Goal: Information Seeking & Learning: Learn about a topic

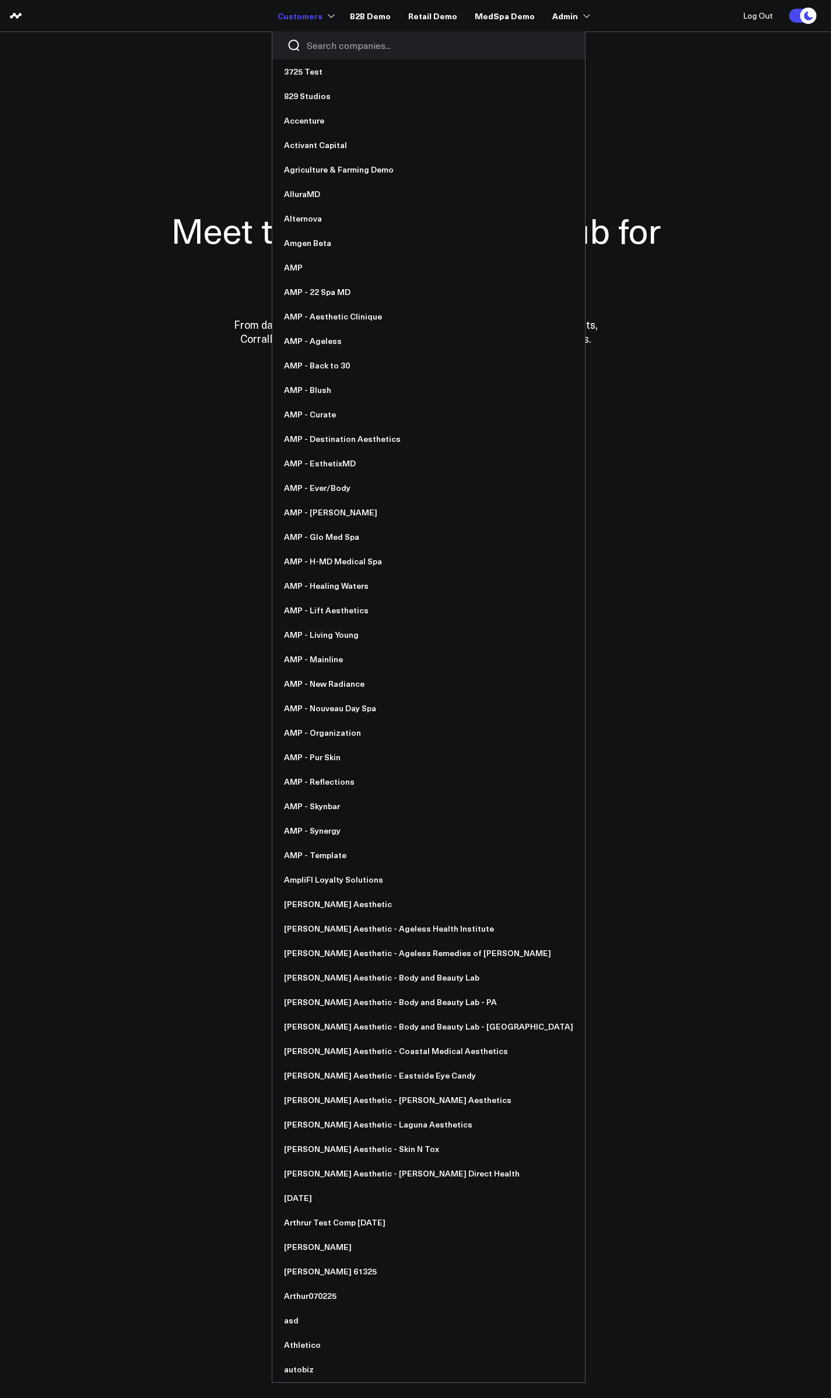
click at [332, 48] on input "Search companies input" at bounding box center [439, 45] width 264 height 13
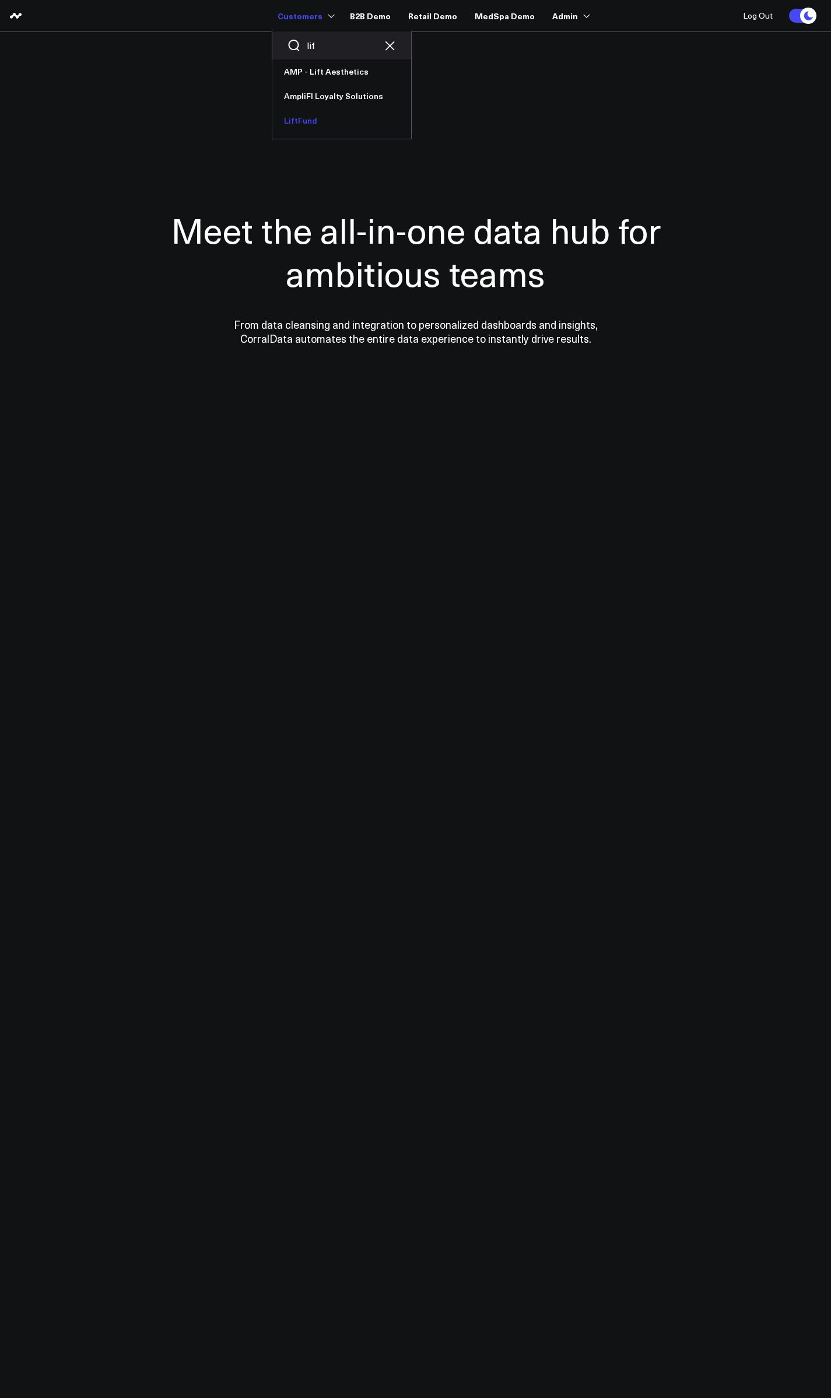
type input "lif"
click at [331, 120] on link "LiftFund" at bounding box center [341, 120] width 139 height 24
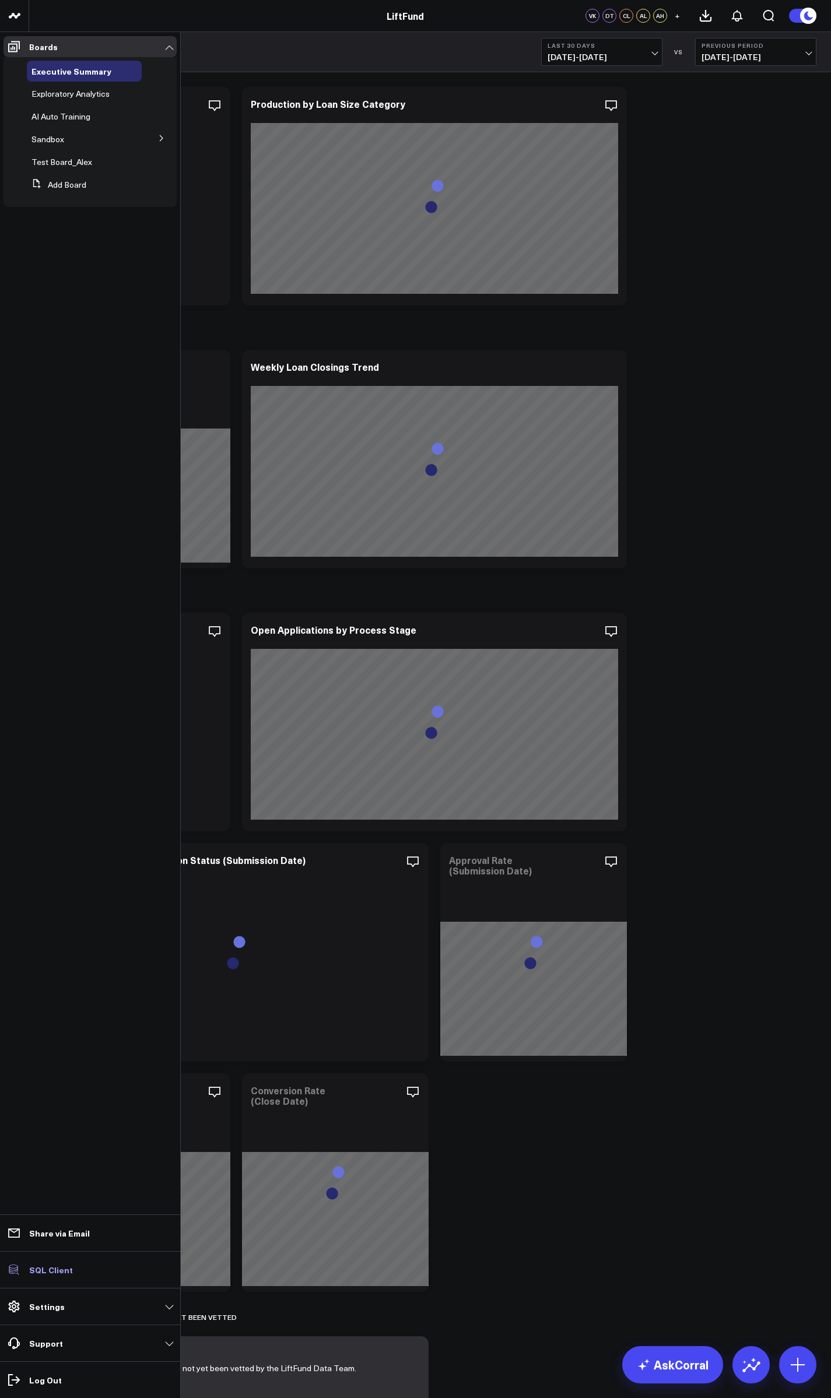
click at [44, 1265] on p "SQL Client" at bounding box center [51, 1269] width 44 height 9
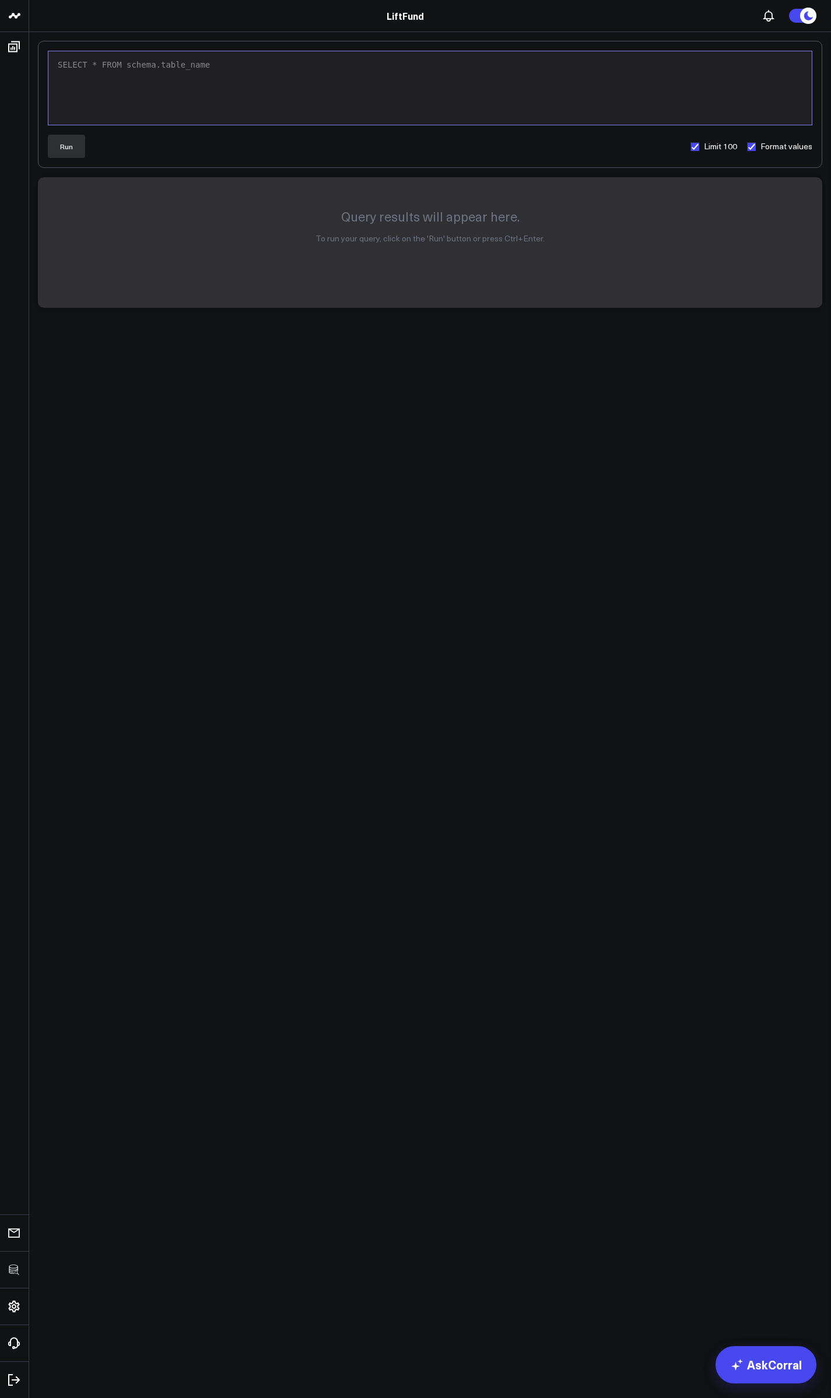
click at [314, 119] on div "9 1 › SELECT * FROM schema.table_name" at bounding box center [430, 88] width 764 height 75
click at [69, 142] on button "Run" at bounding box center [66, 146] width 37 height 23
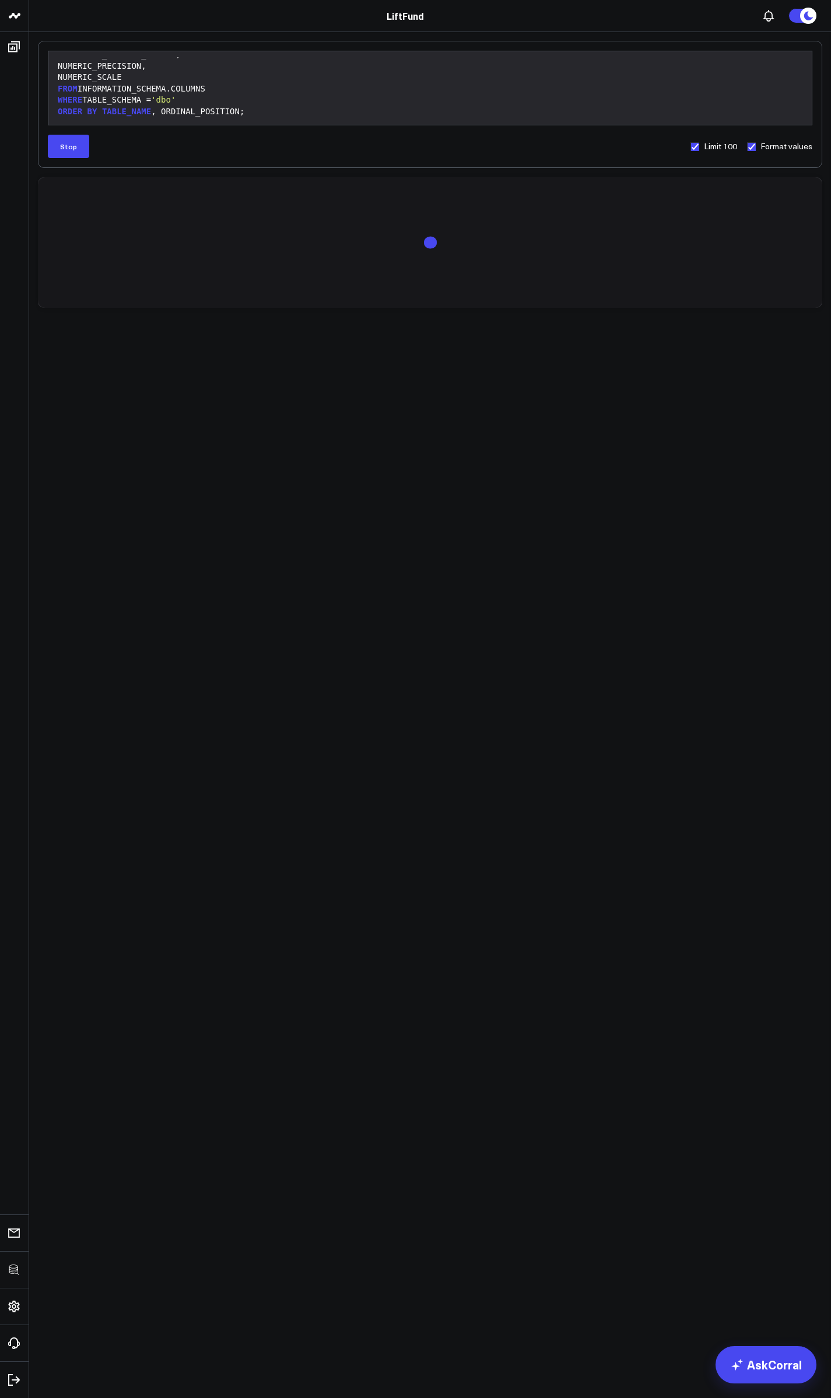
click at [694, 148] on label "Limit 100" at bounding box center [713, 146] width 47 height 9
click at [694, 148] on input "Limit 100" at bounding box center [694, 146] width 9 height 9
checkbox input "false"
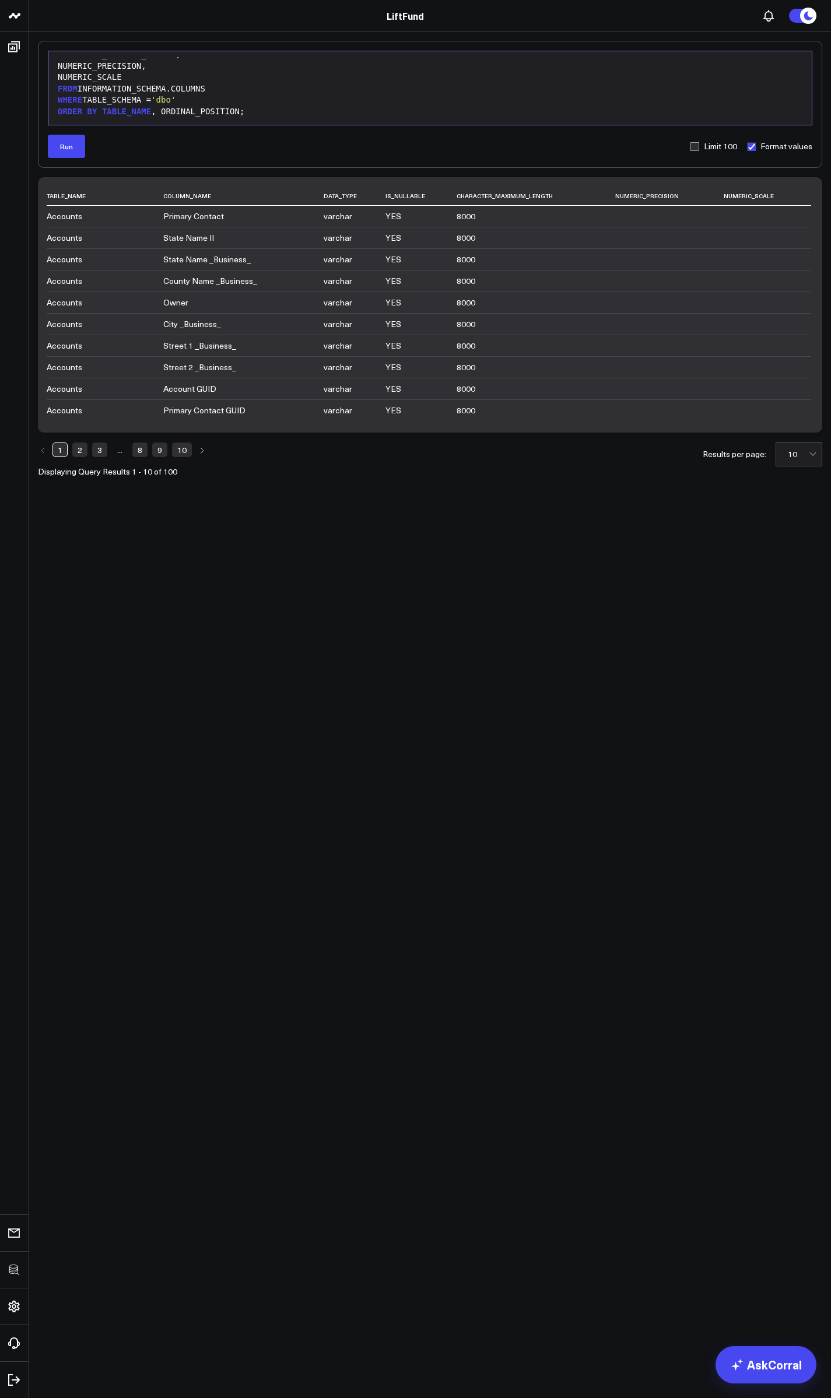
click at [749, 146] on label "Format values" at bounding box center [779, 146] width 66 height 9
click at [749, 146] on input "Format values" at bounding box center [750, 146] width 9 height 9
checkbox input "false"
click at [175, 667] on body "3725 Test 829 Studios Accenture Activant Capital Agriculture & Farming Demo All…" at bounding box center [415, 699] width 831 height 1398
click at [72, 149] on button "Run" at bounding box center [66, 146] width 37 height 23
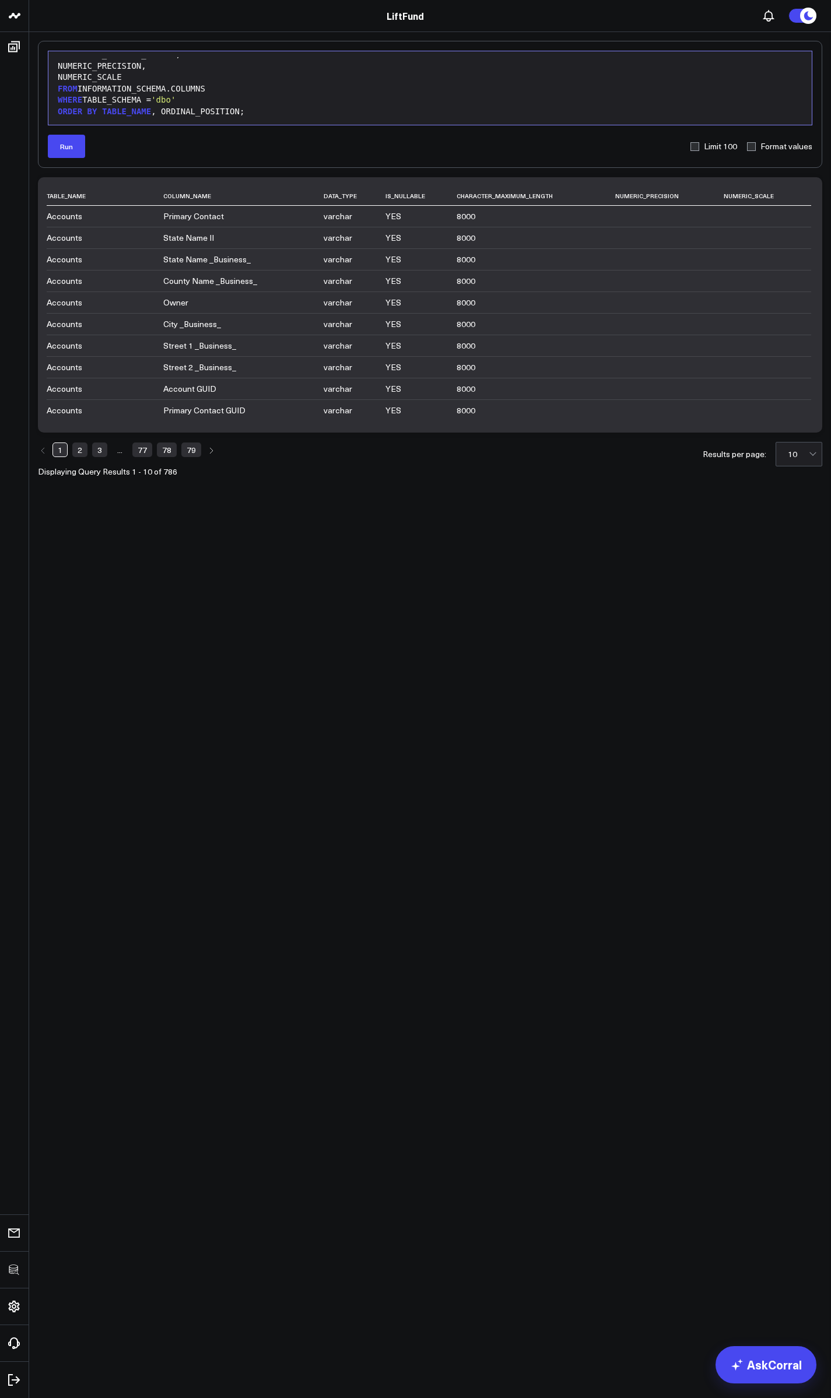
click at [298, 102] on div "WHERE TABLE_SCHEMA = 'dbo'" at bounding box center [430, 100] width 752 height 12
click at [65, 141] on button "Run" at bounding box center [66, 146] width 37 height 23
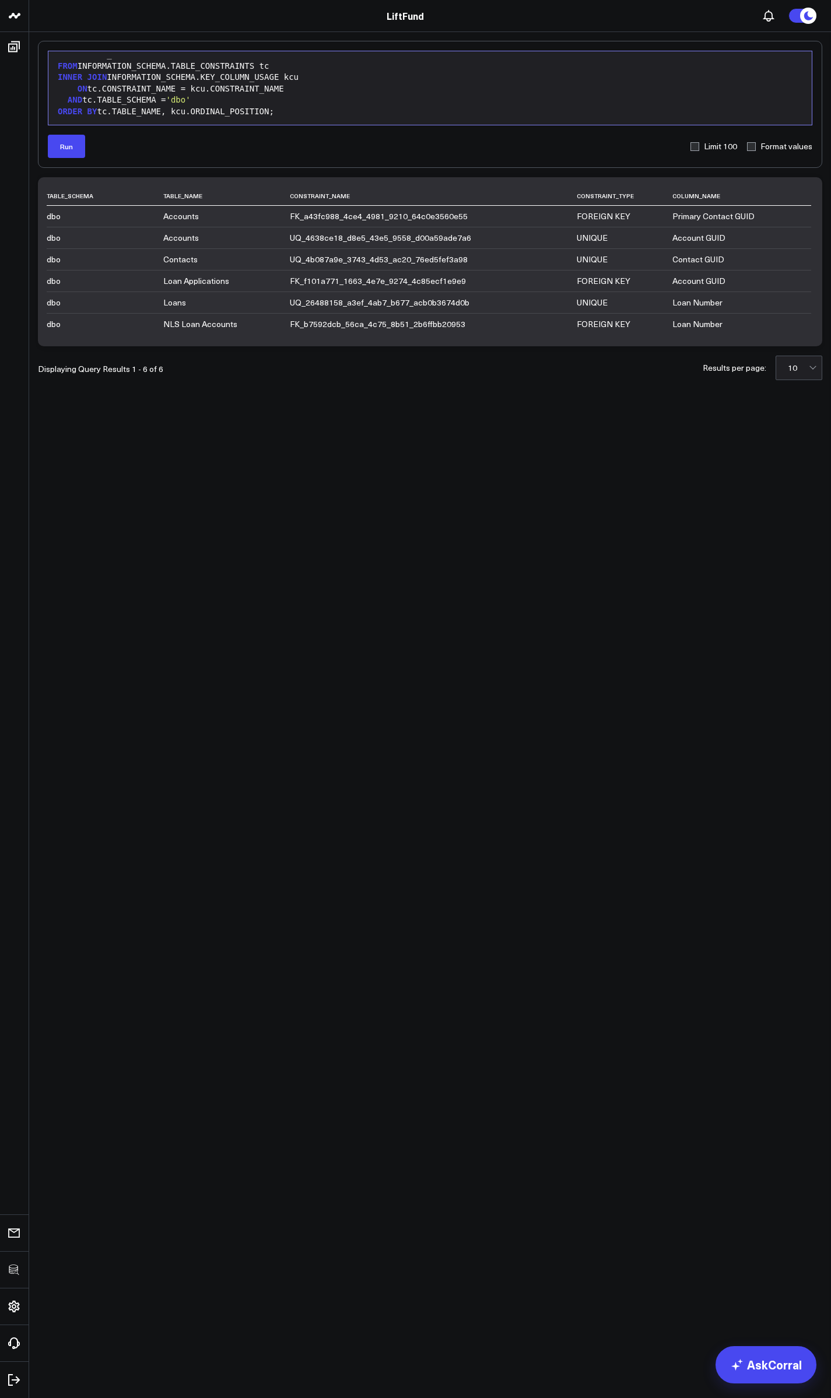
drag, startPoint x: 522, startPoint y: 629, endPoint x: 531, endPoint y: 634, distance: 9.4
click at [531, 634] on body "3725 Test 829 Studios Accenture Activant Capital Agriculture & Farming Demo All…" at bounding box center [415, 699] width 831 height 1398
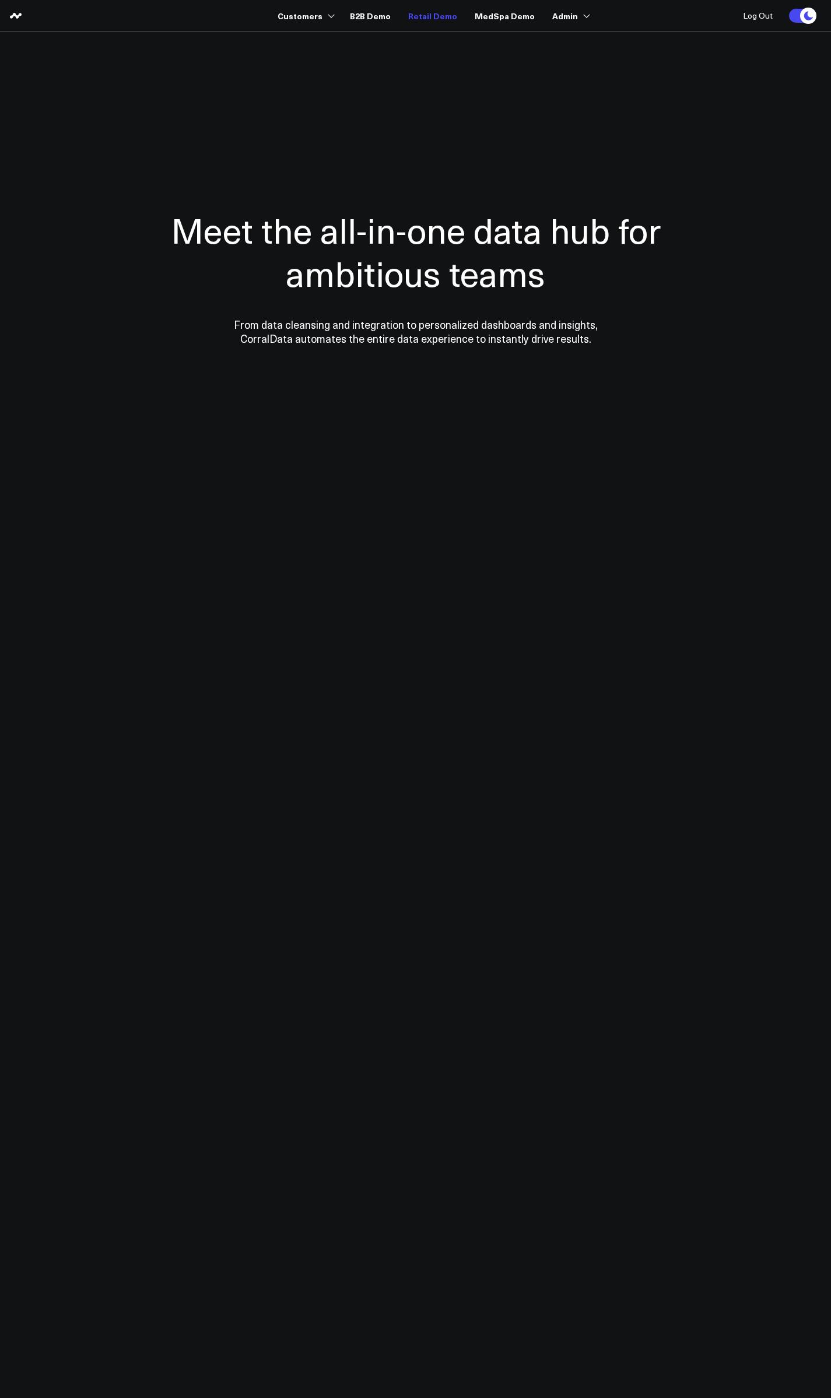
click at [430, 17] on link "Retail Demo" at bounding box center [432, 15] width 49 height 21
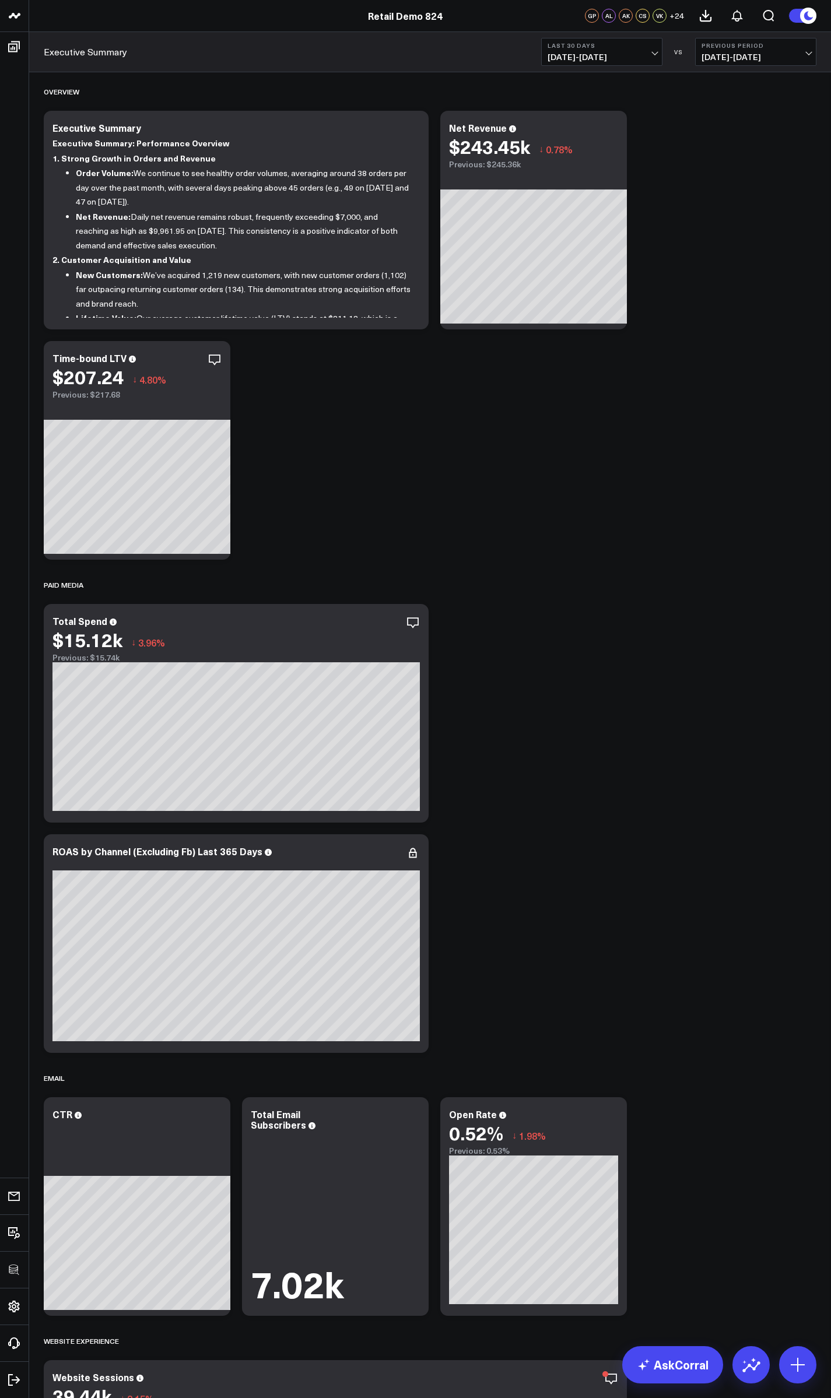
scroll to position [770, 0]
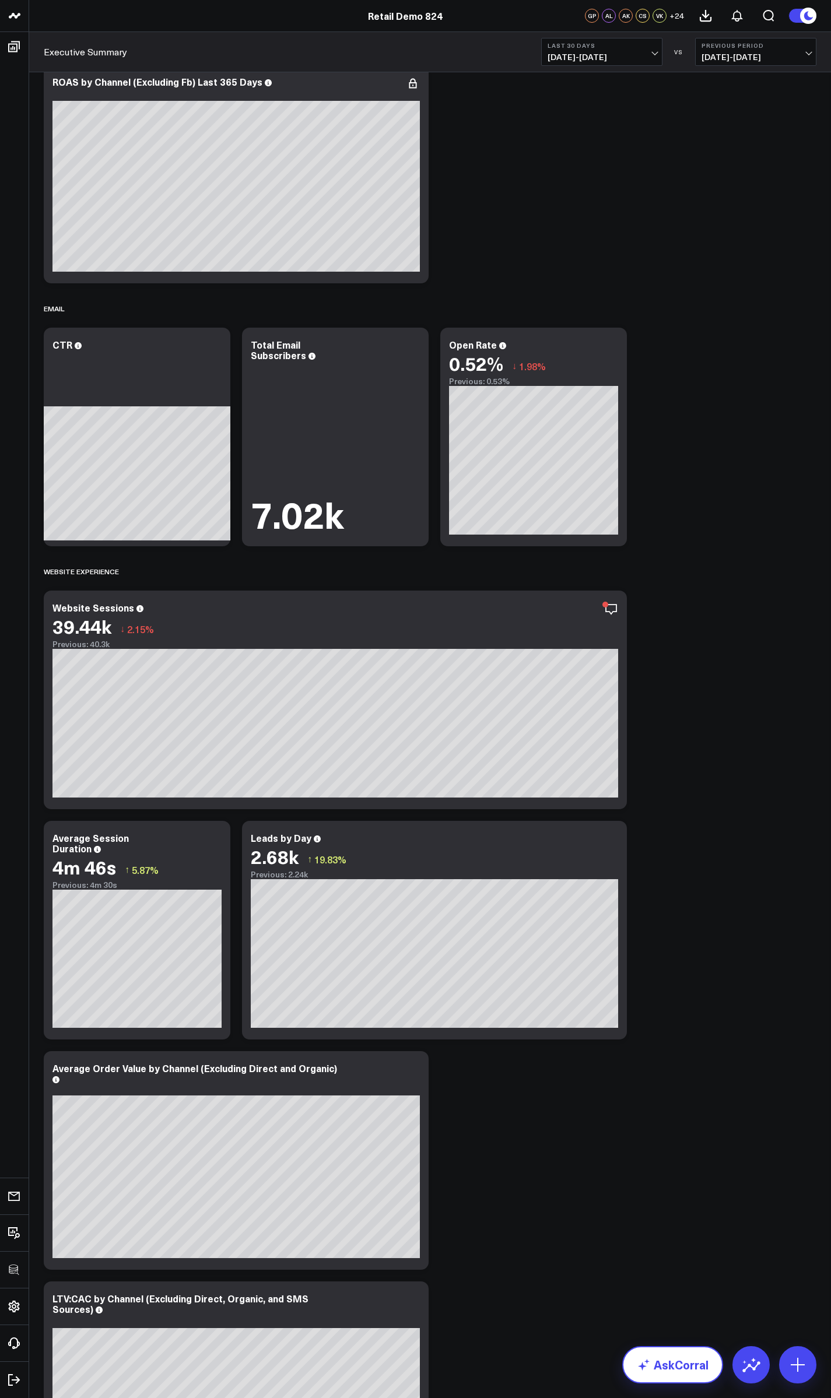
click at [695, 1368] on link "AskCorral" at bounding box center [672, 1364] width 101 height 37
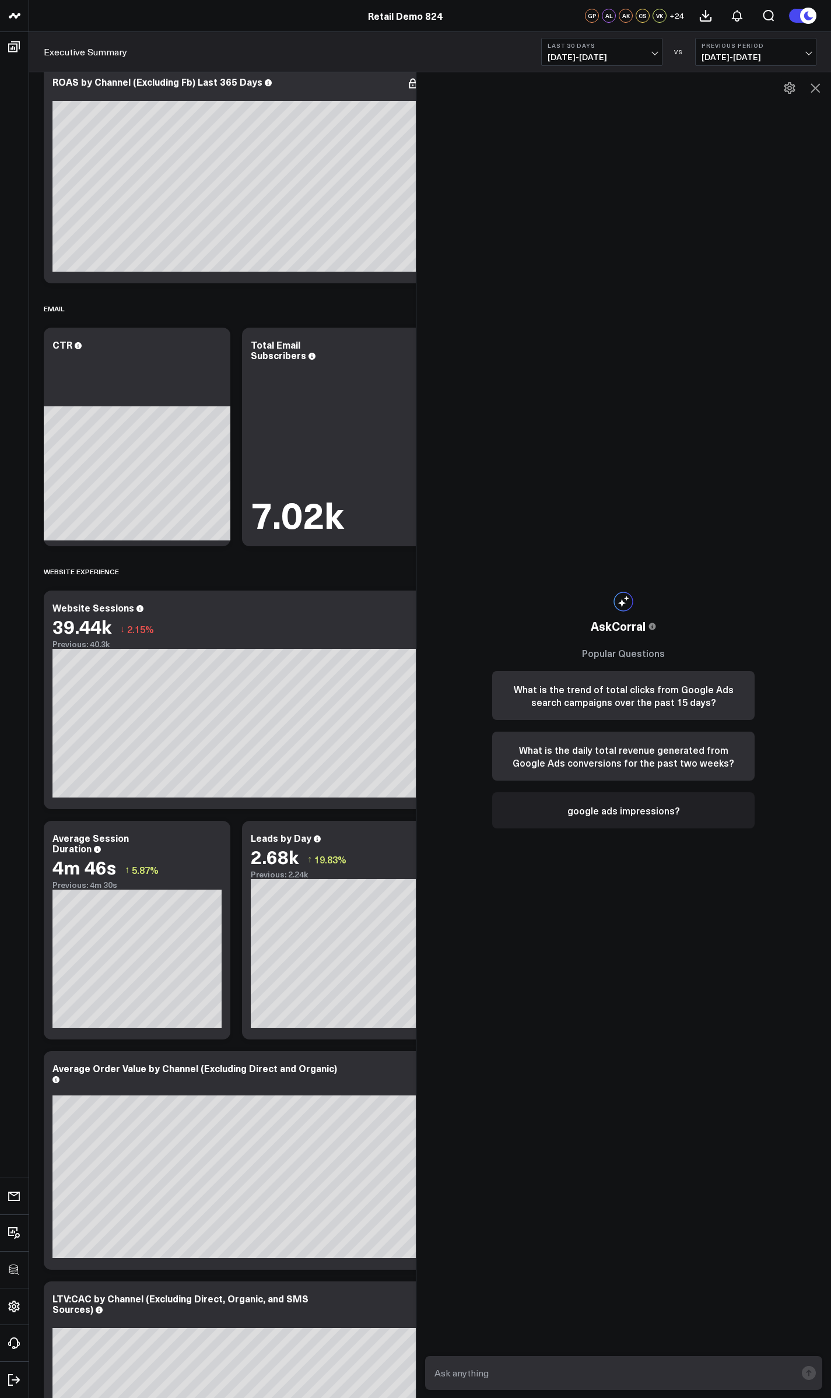
click at [629, 801] on button "google ads impressions?" at bounding box center [623, 810] width 262 height 36
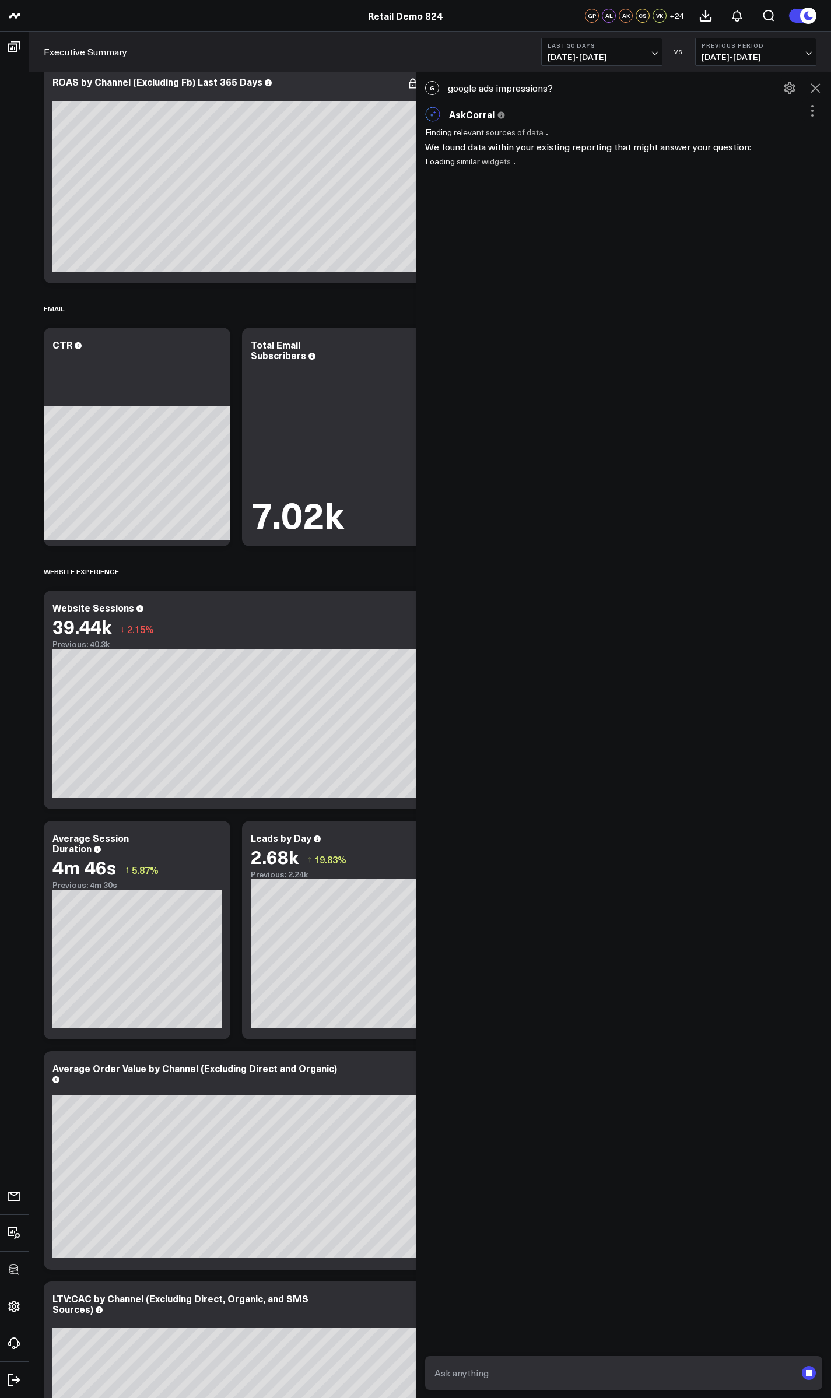
click at [471, 346] on div "G google ads impressions? AskCorral This feature is experimental, yet powerful.…" at bounding box center [623, 735] width 415 height 1326
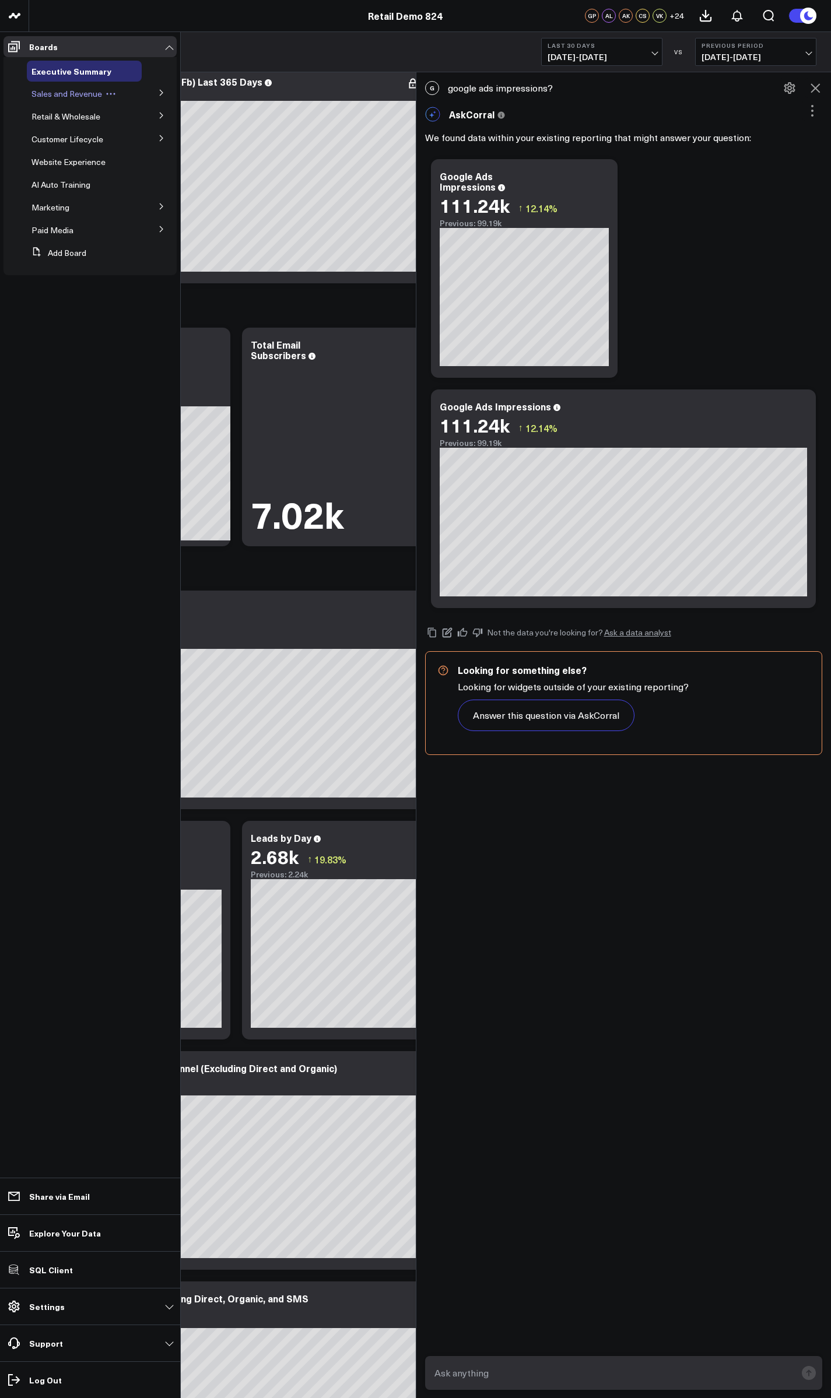
click at [58, 92] on span "Sales and Revenue" at bounding box center [66, 93] width 71 height 11
click at [58, 98] on span "Sales and Revenue" at bounding box center [66, 93] width 71 height 11
click at [55, 121] on span "Retail & Wholesale" at bounding box center [65, 116] width 69 height 11
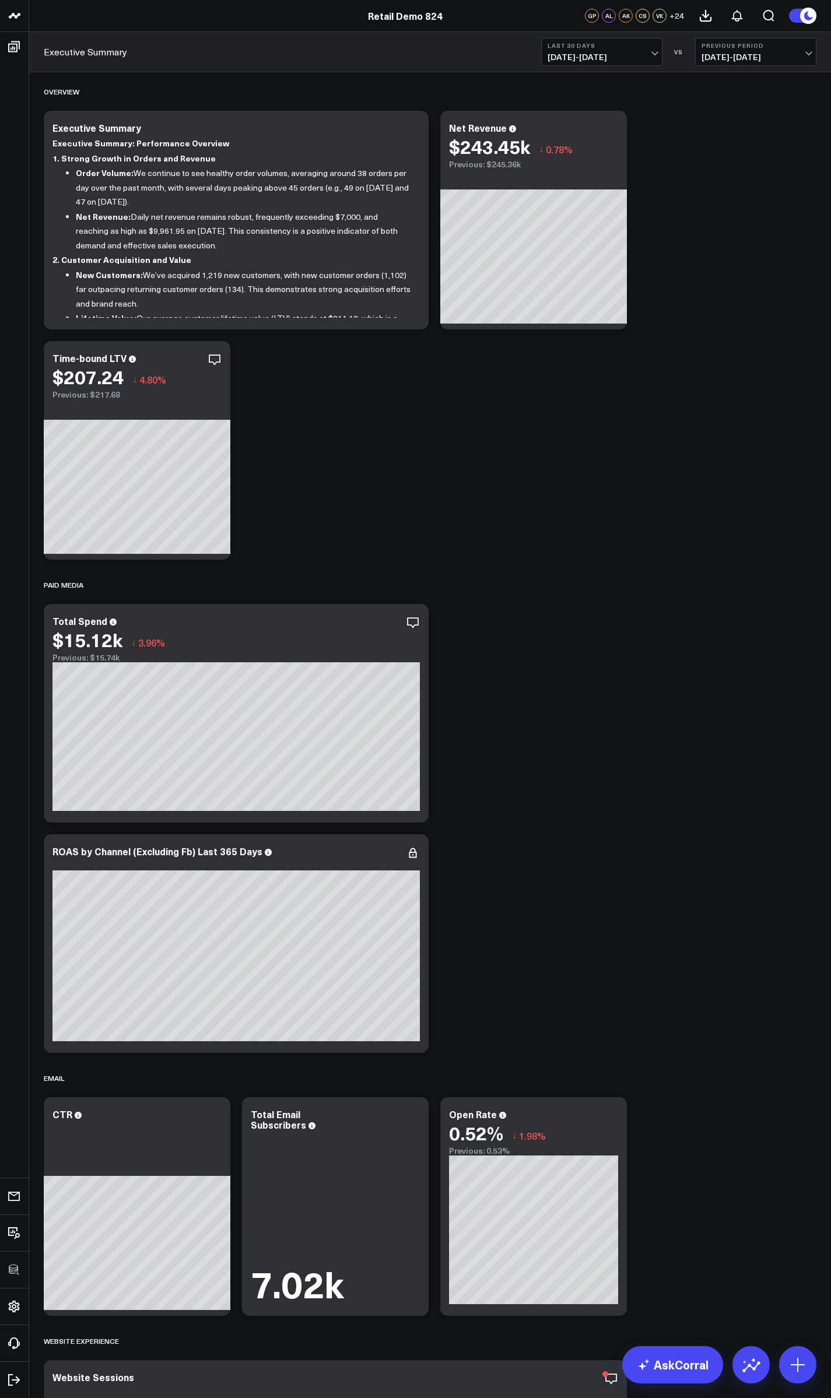
click at [615, 71] on div "Executive Summary Last 30 Days [DATE] - [DATE] VS Previous Period [DATE] - [DAT…" at bounding box center [430, 52] width 802 height 40
click at [611, 64] on button "Last 30 Days [DATE] - [DATE]" at bounding box center [601, 52] width 121 height 28
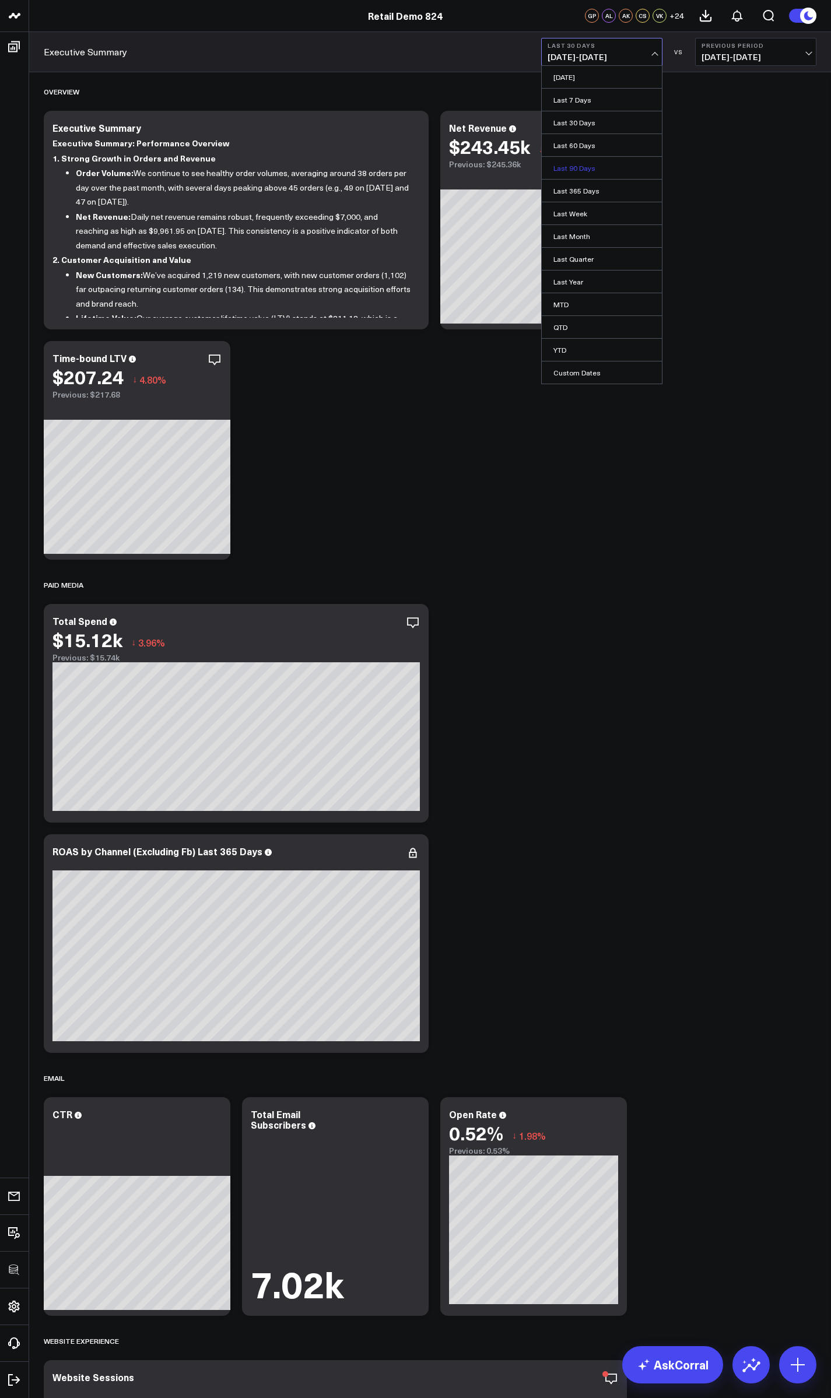
click at [589, 170] on link "Last 90 Days" at bounding box center [602, 168] width 120 height 22
